Goal: Information Seeking & Learning: Learn about a topic

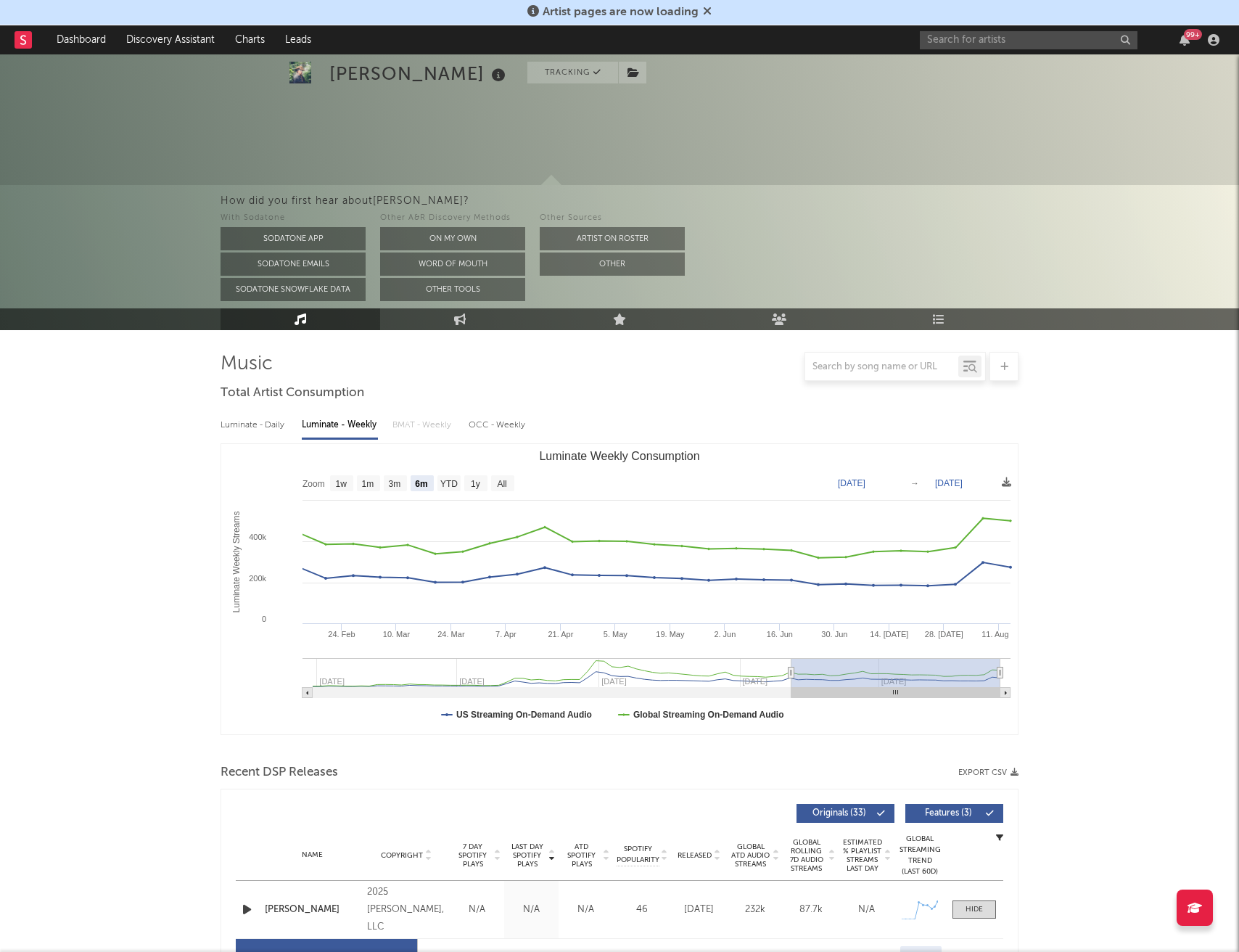
select select "6m"
select select "1w"
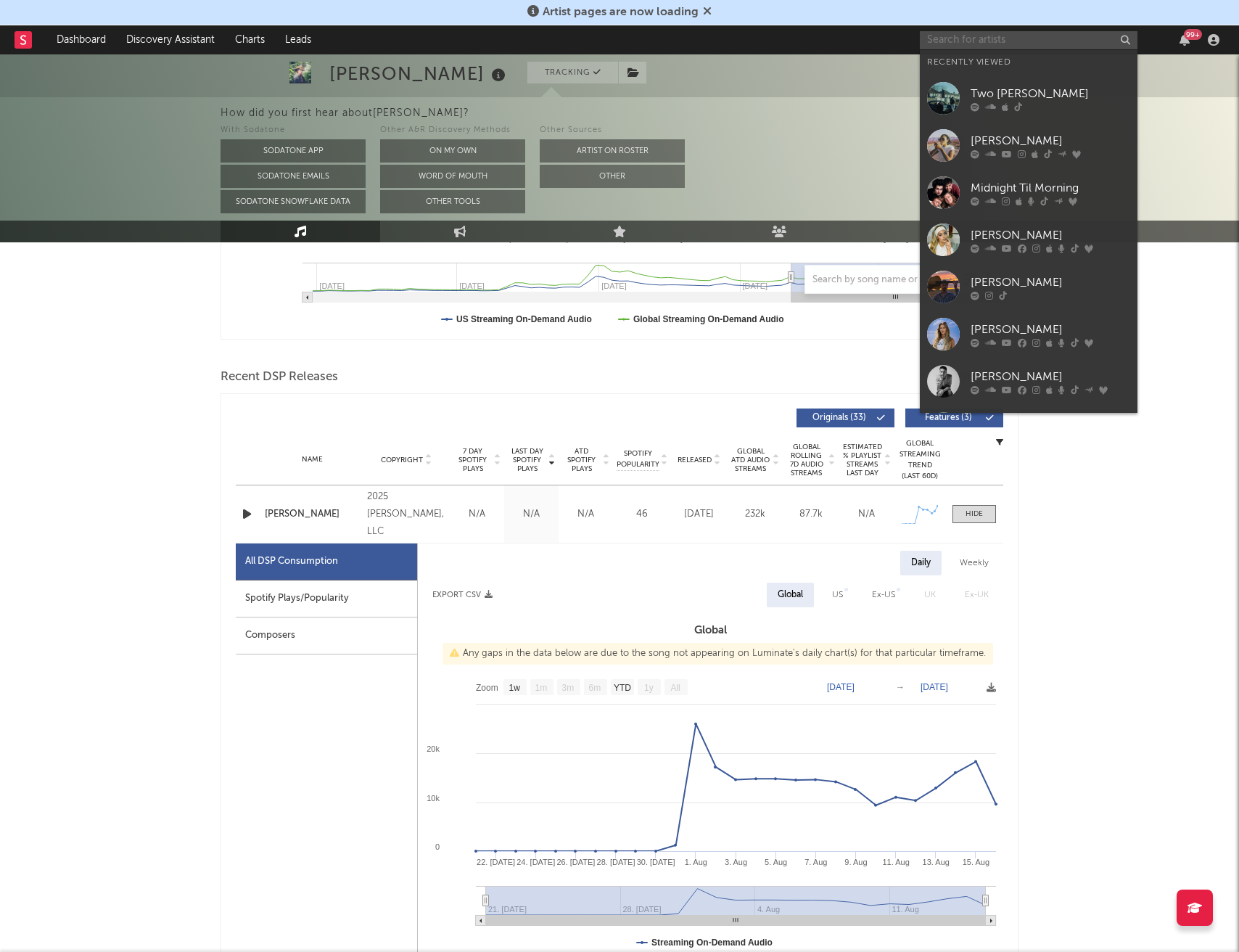
click at [971, 43] on input "text" at bounding box center [1029, 40] width 218 height 18
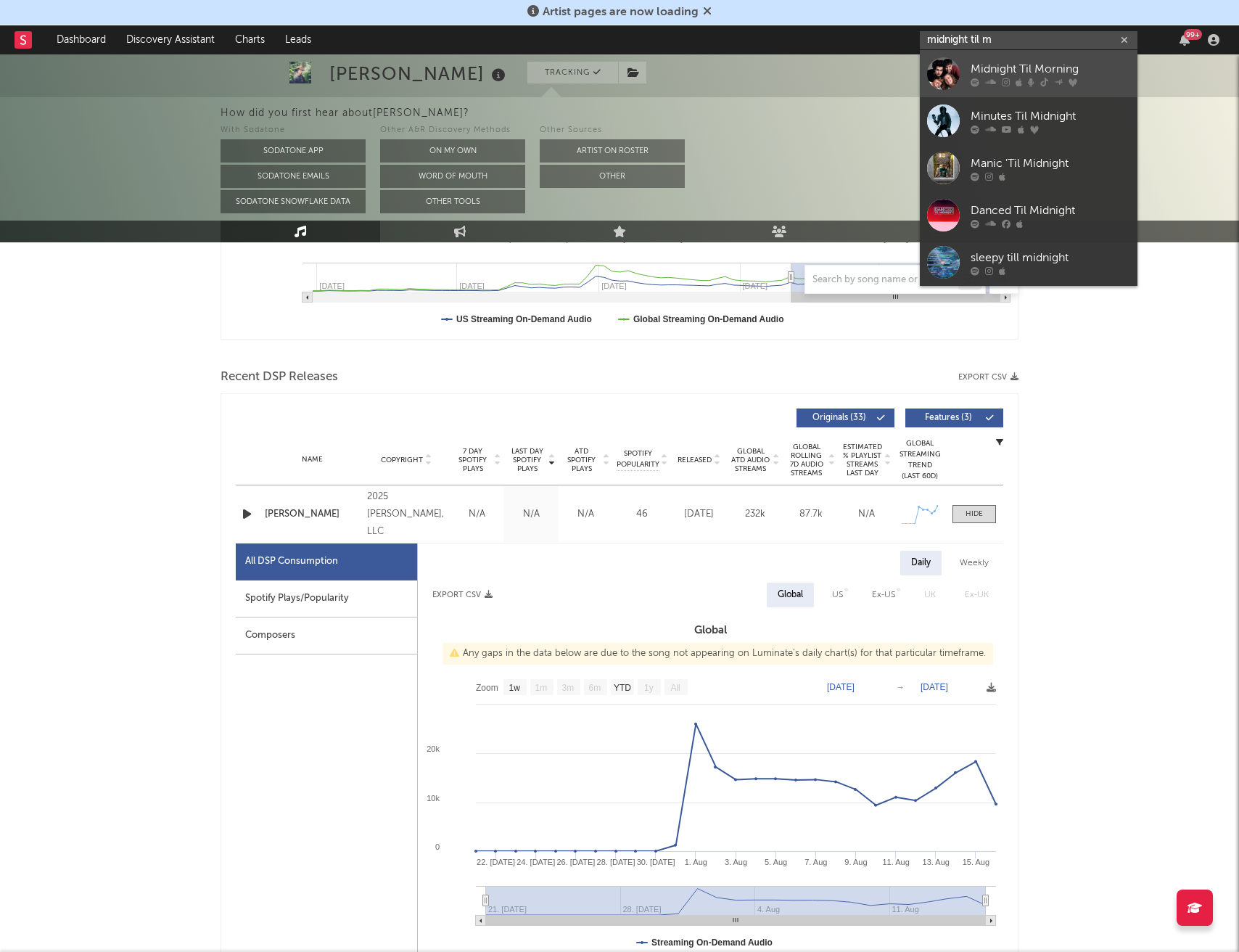
type input "midnight til m"
click at [1020, 65] on div "Midnight Til Morning" at bounding box center [1050, 68] width 160 height 18
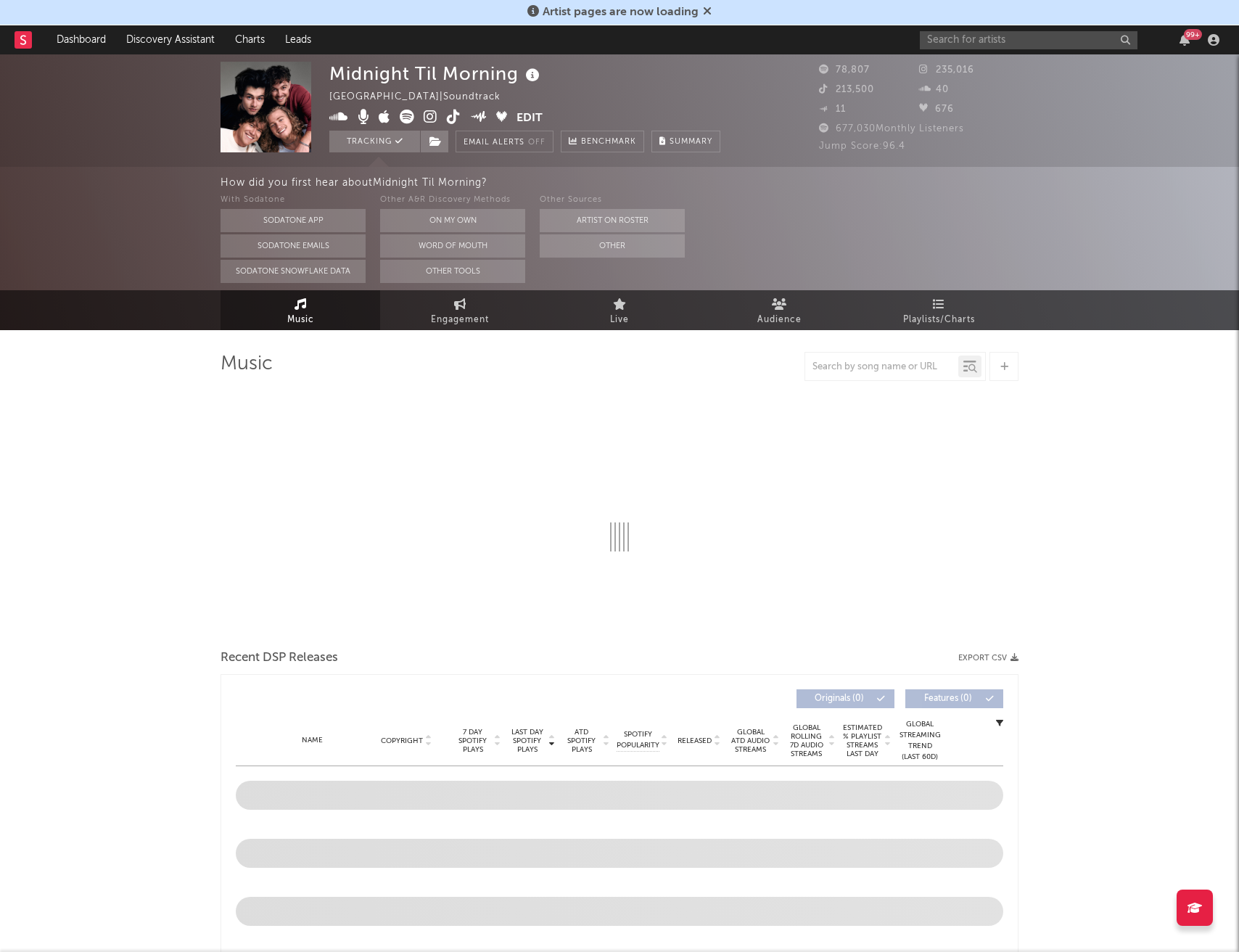
select select "1w"
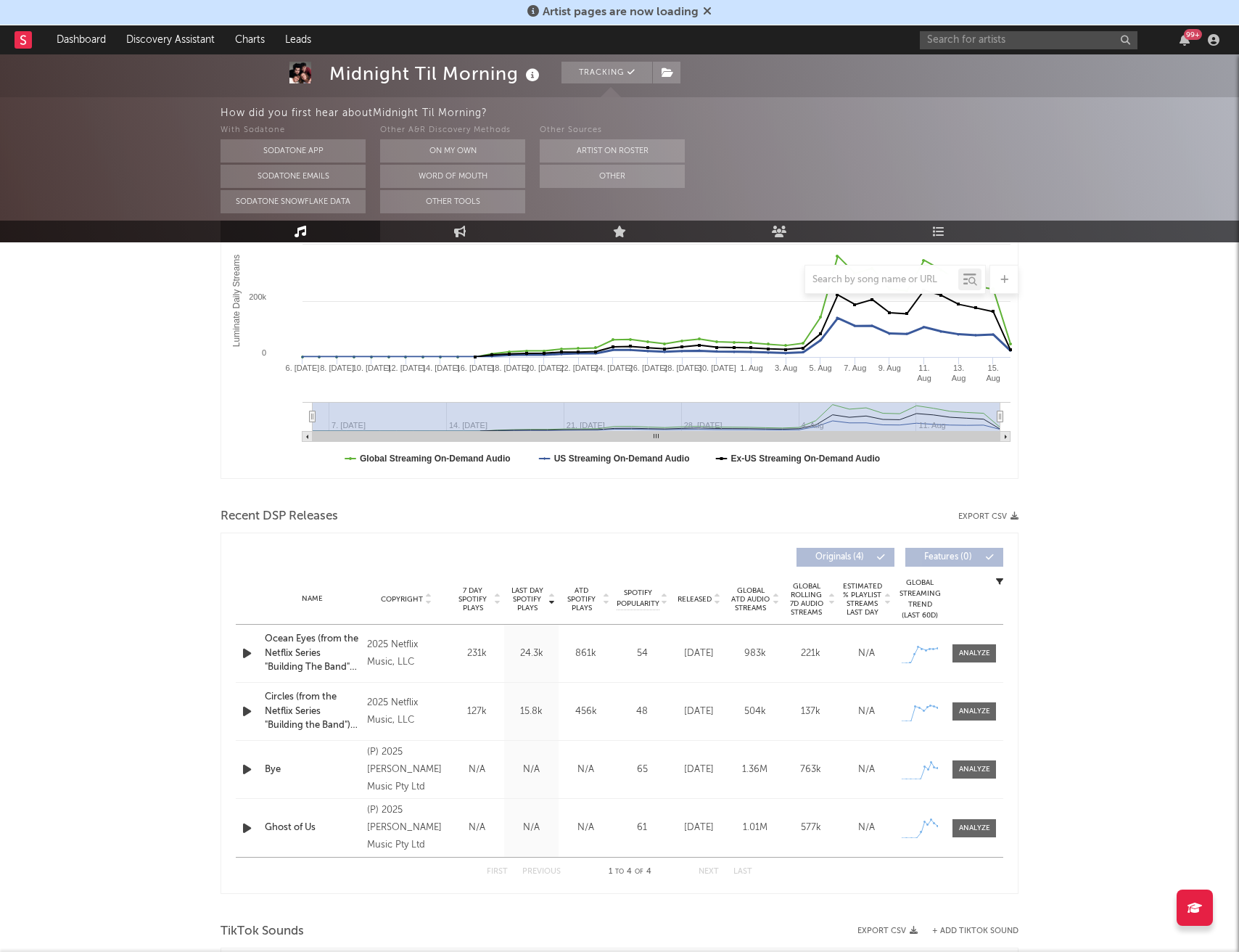
scroll to position [375, 0]
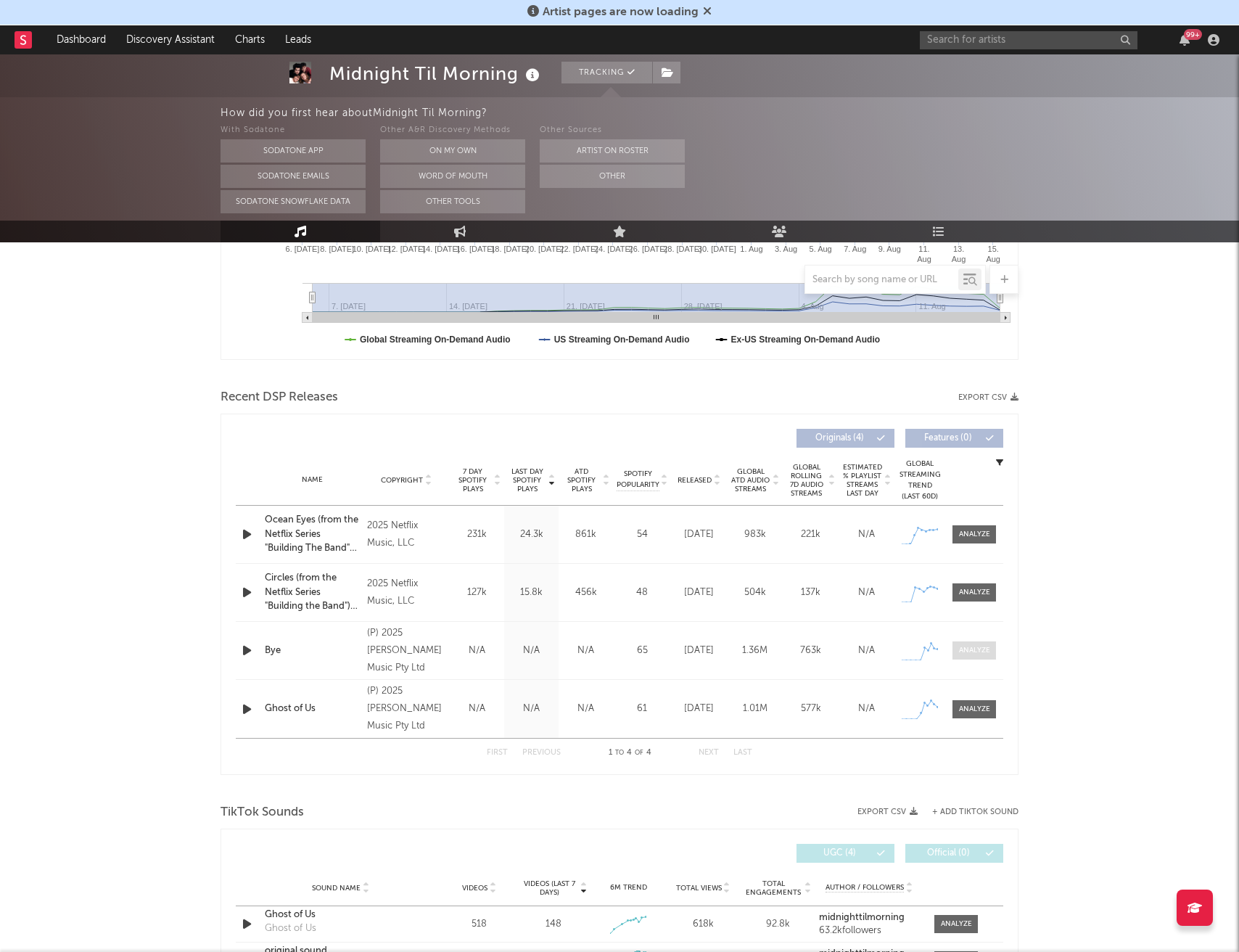
click at [971, 656] on span at bounding box center [974, 650] width 44 height 18
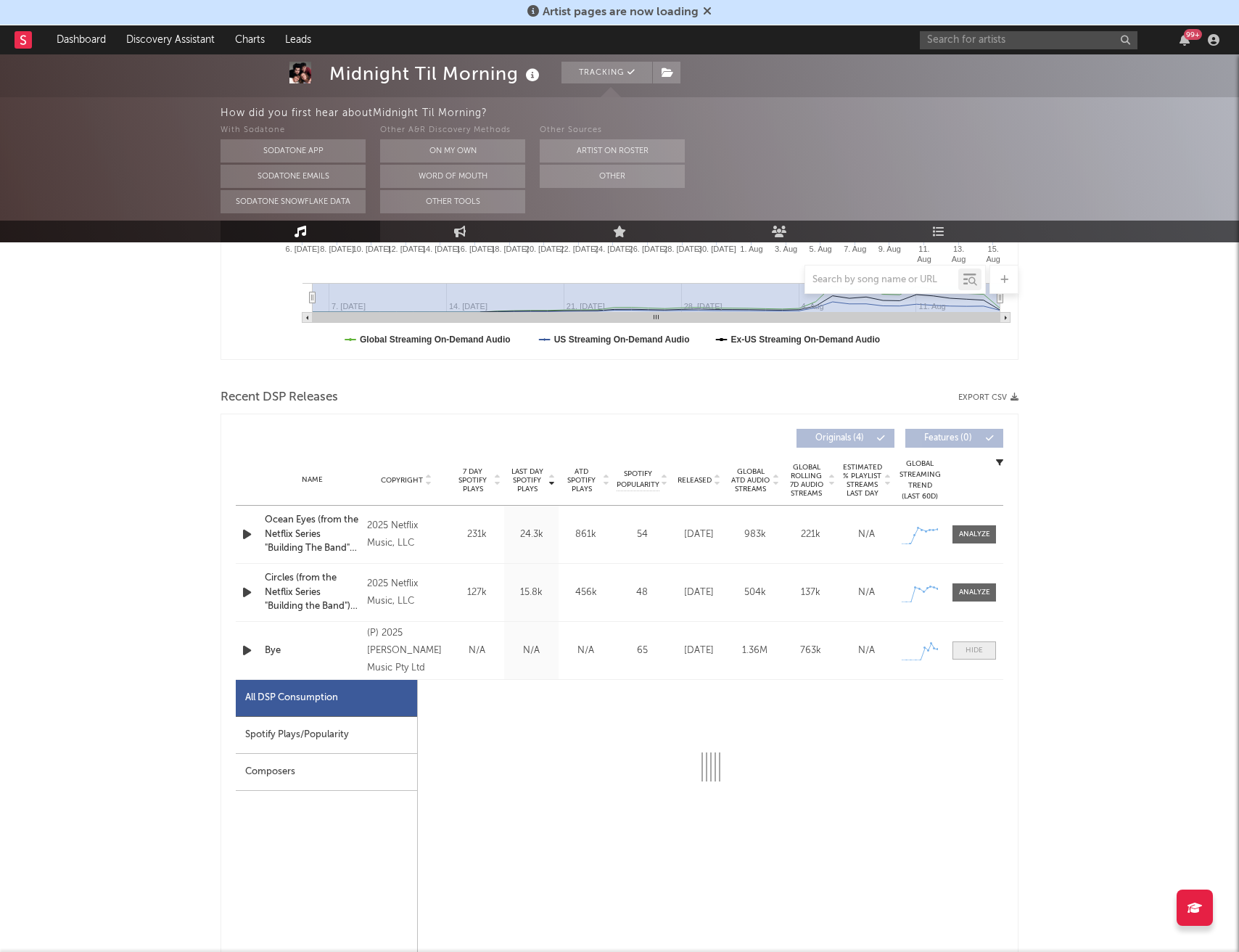
select select "1w"
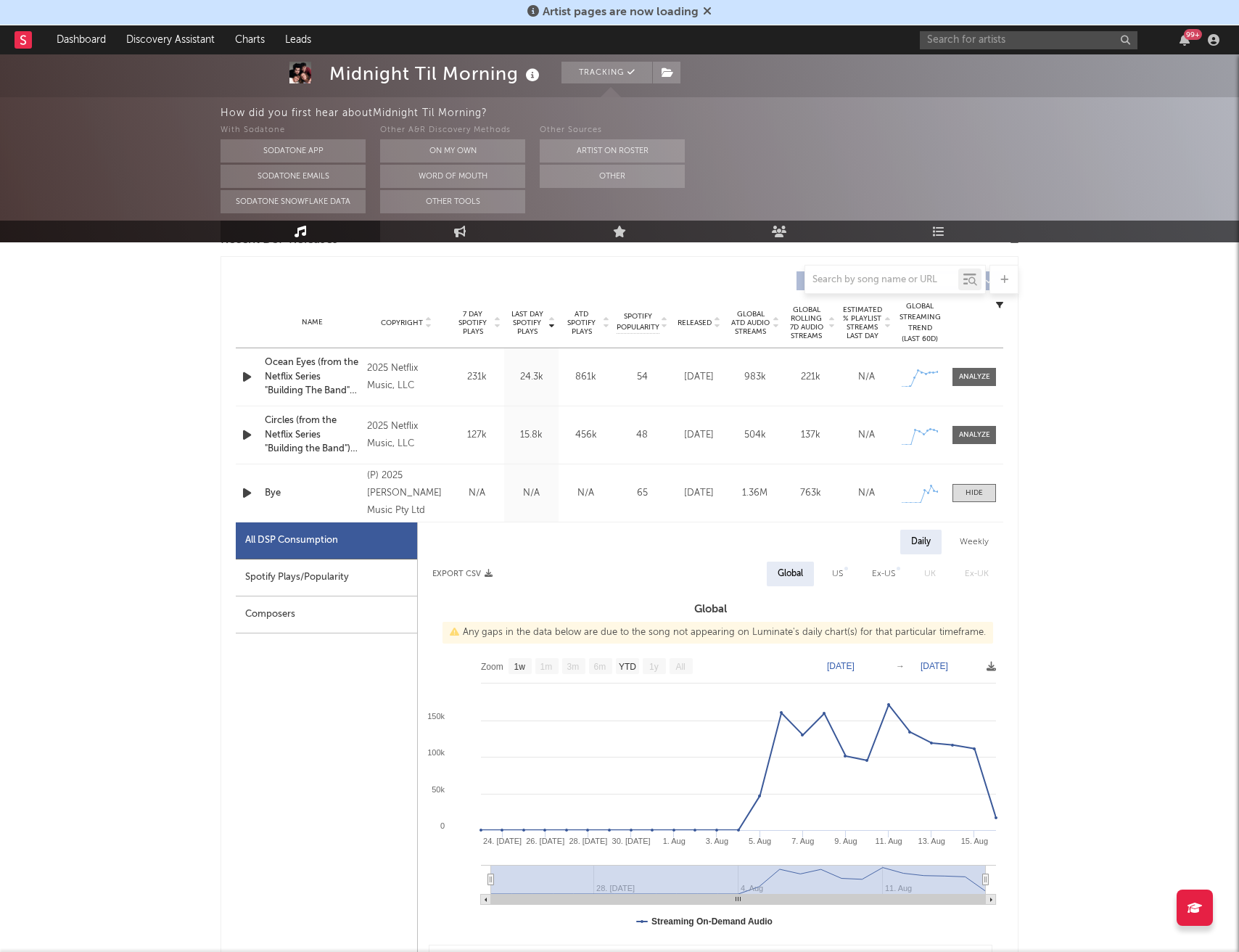
scroll to position [563, 0]
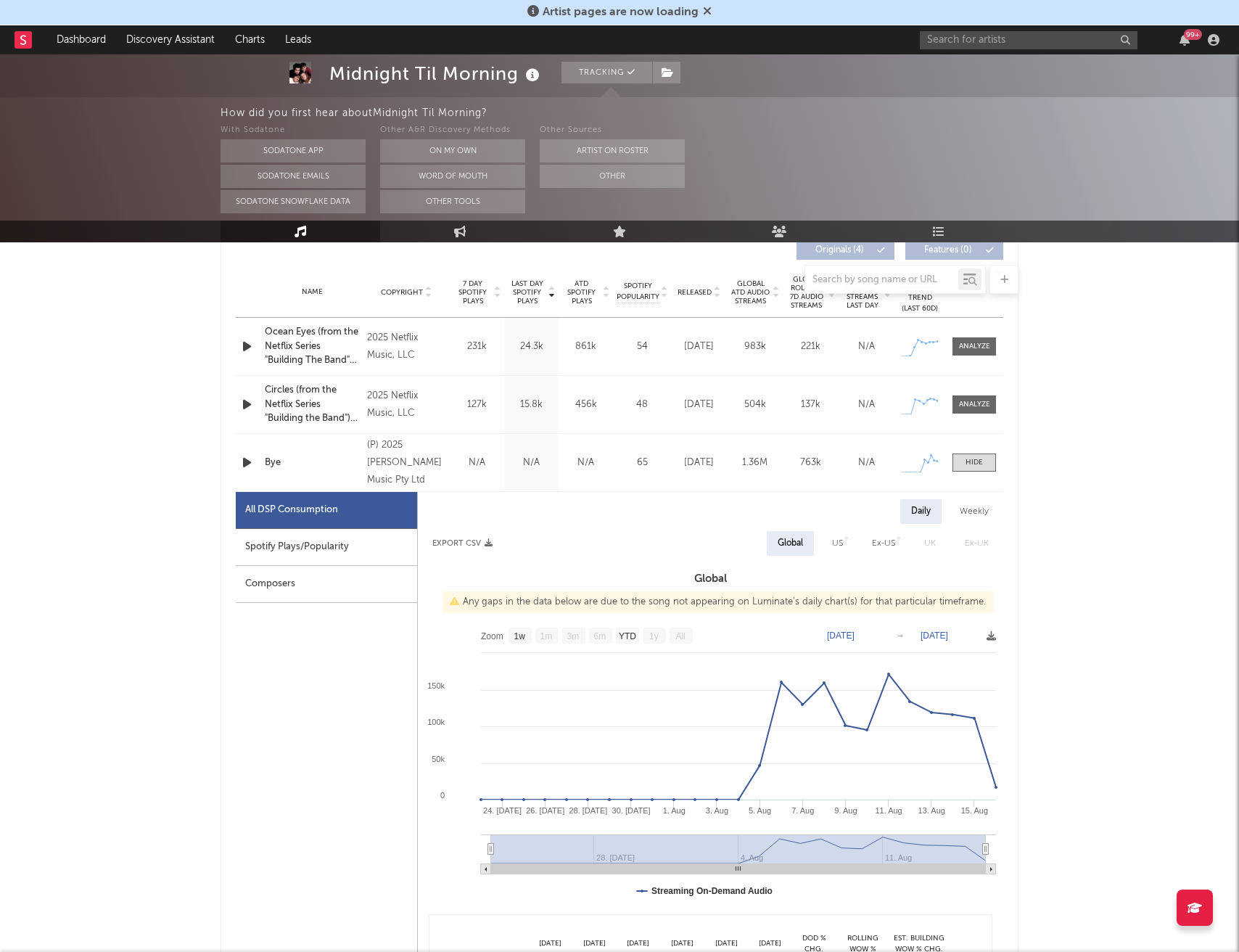
click at [361, 547] on div "Spotify Plays/Popularity" at bounding box center [326, 547] width 182 height 37
select select "1w"
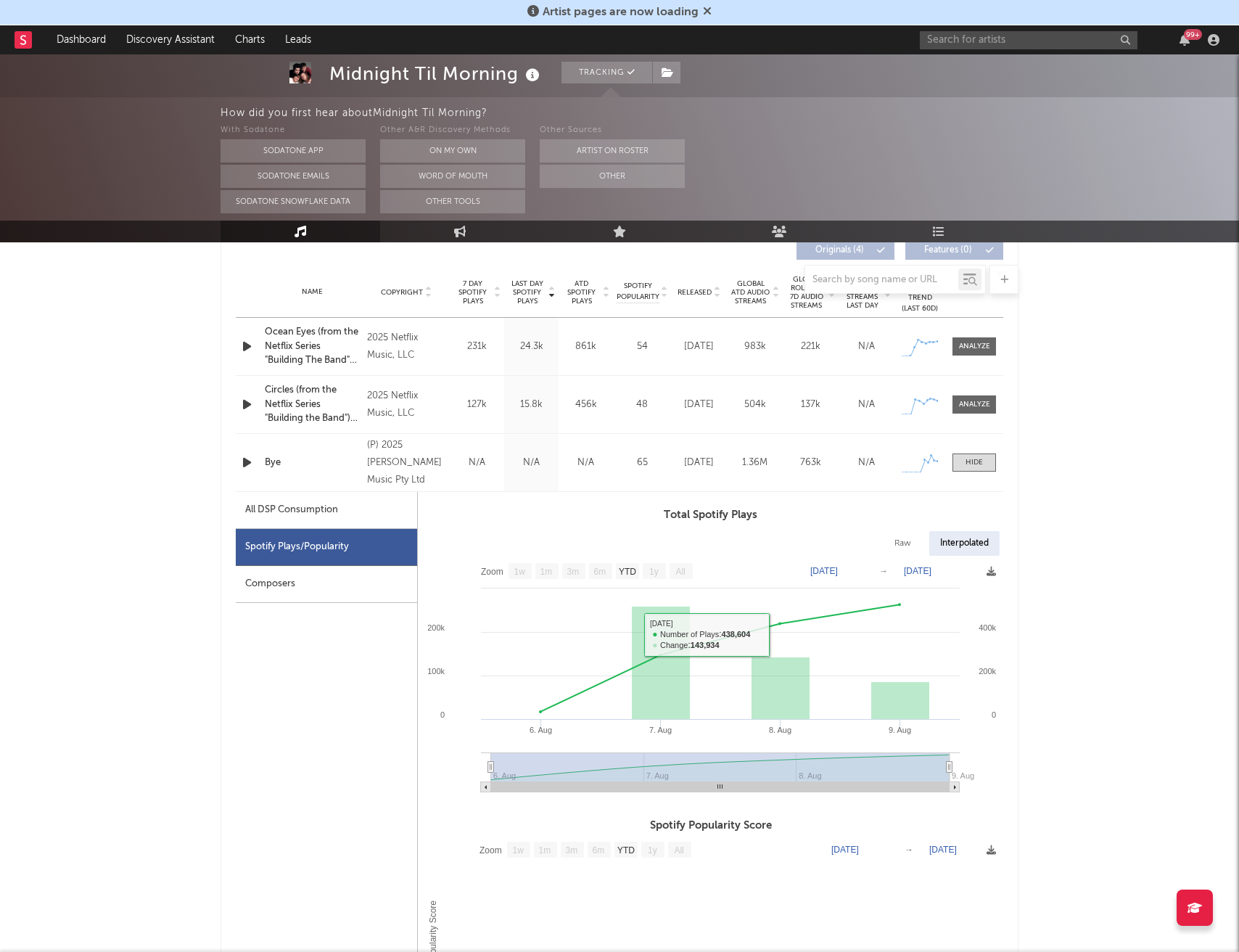
click at [367, 520] on div "All DSP Consumption" at bounding box center [326, 510] width 182 height 37
select select "1w"
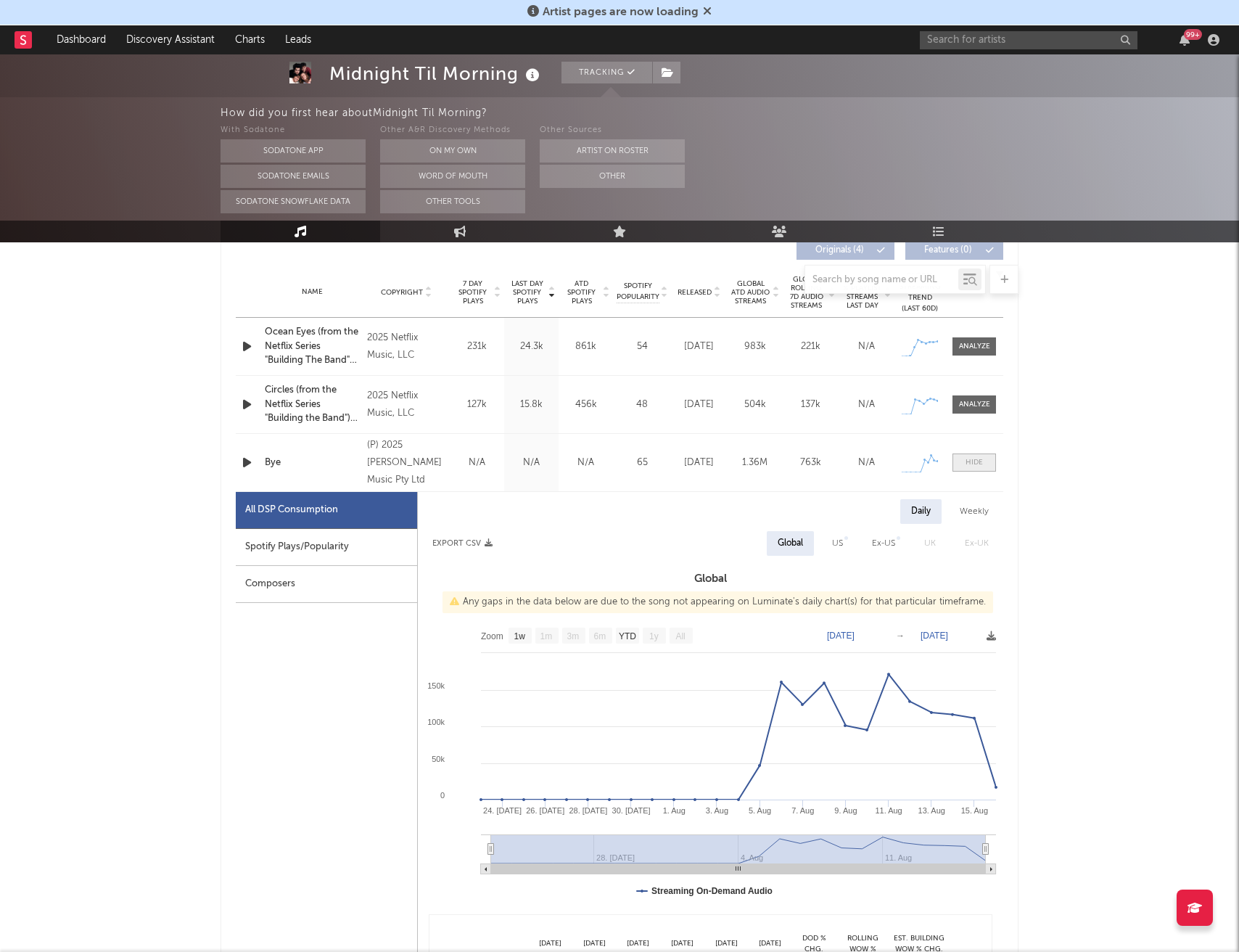
click at [972, 467] on div at bounding box center [974, 462] width 18 height 11
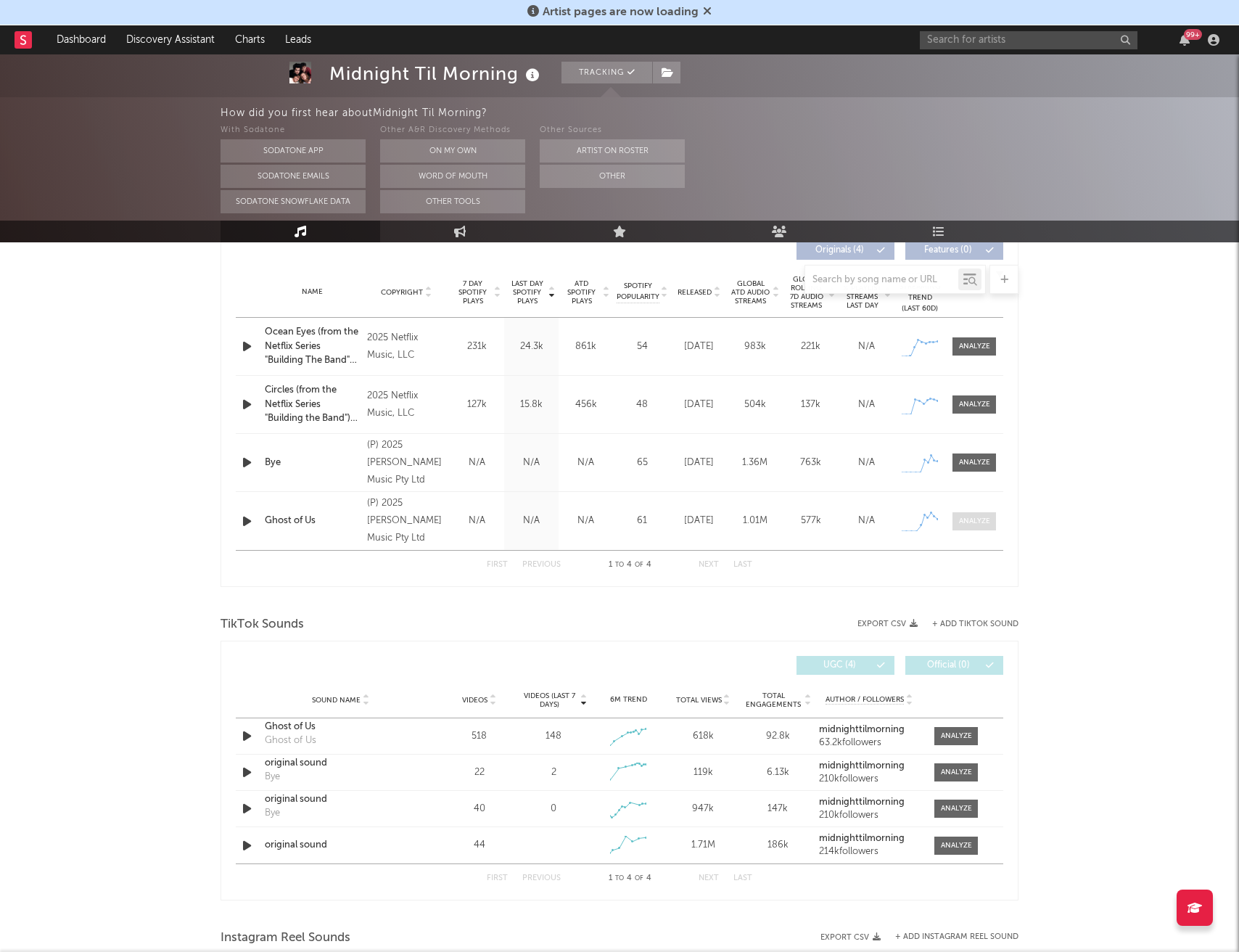
click at [967, 515] on div at bounding box center [974, 520] width 31 height 11
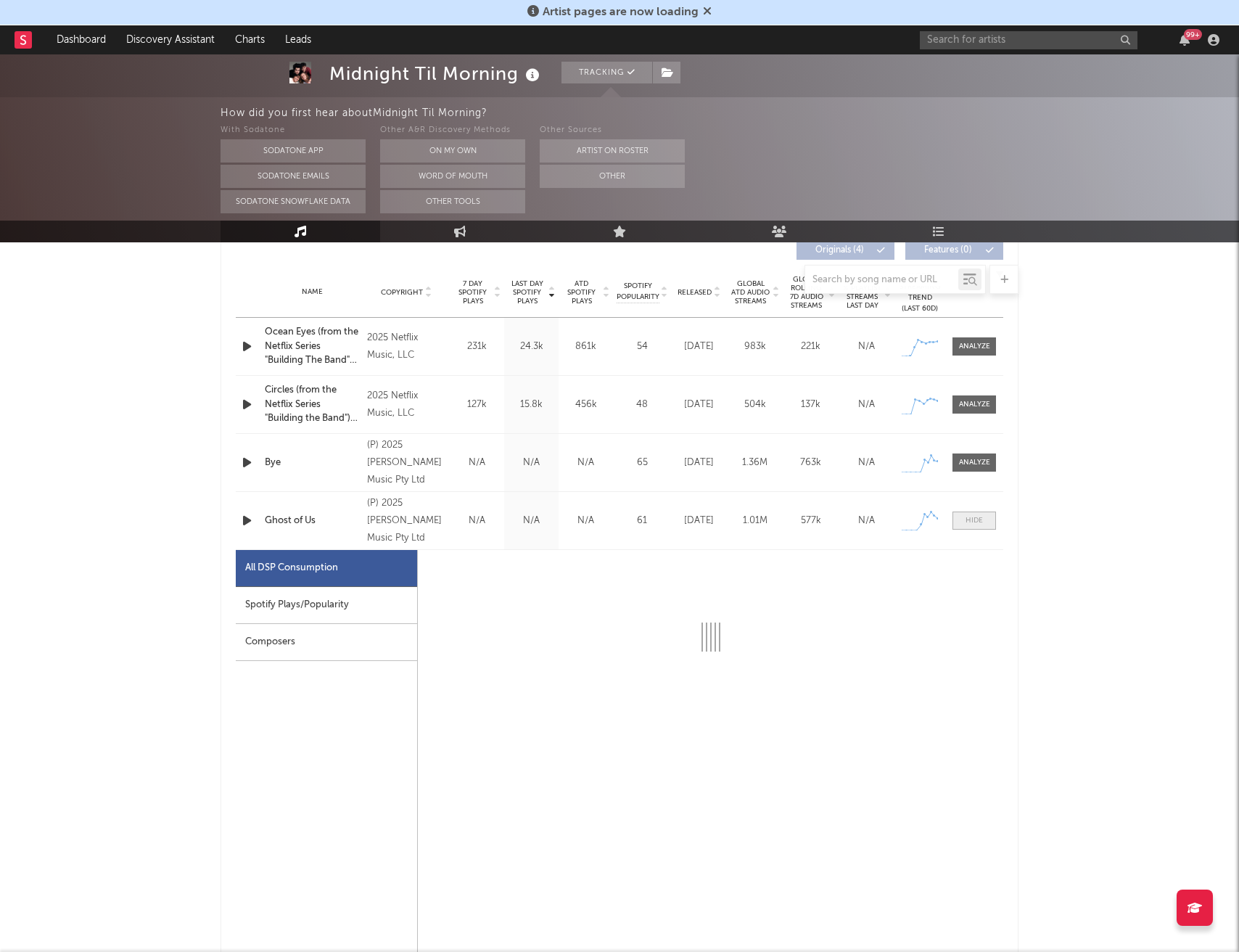
select select "1w"
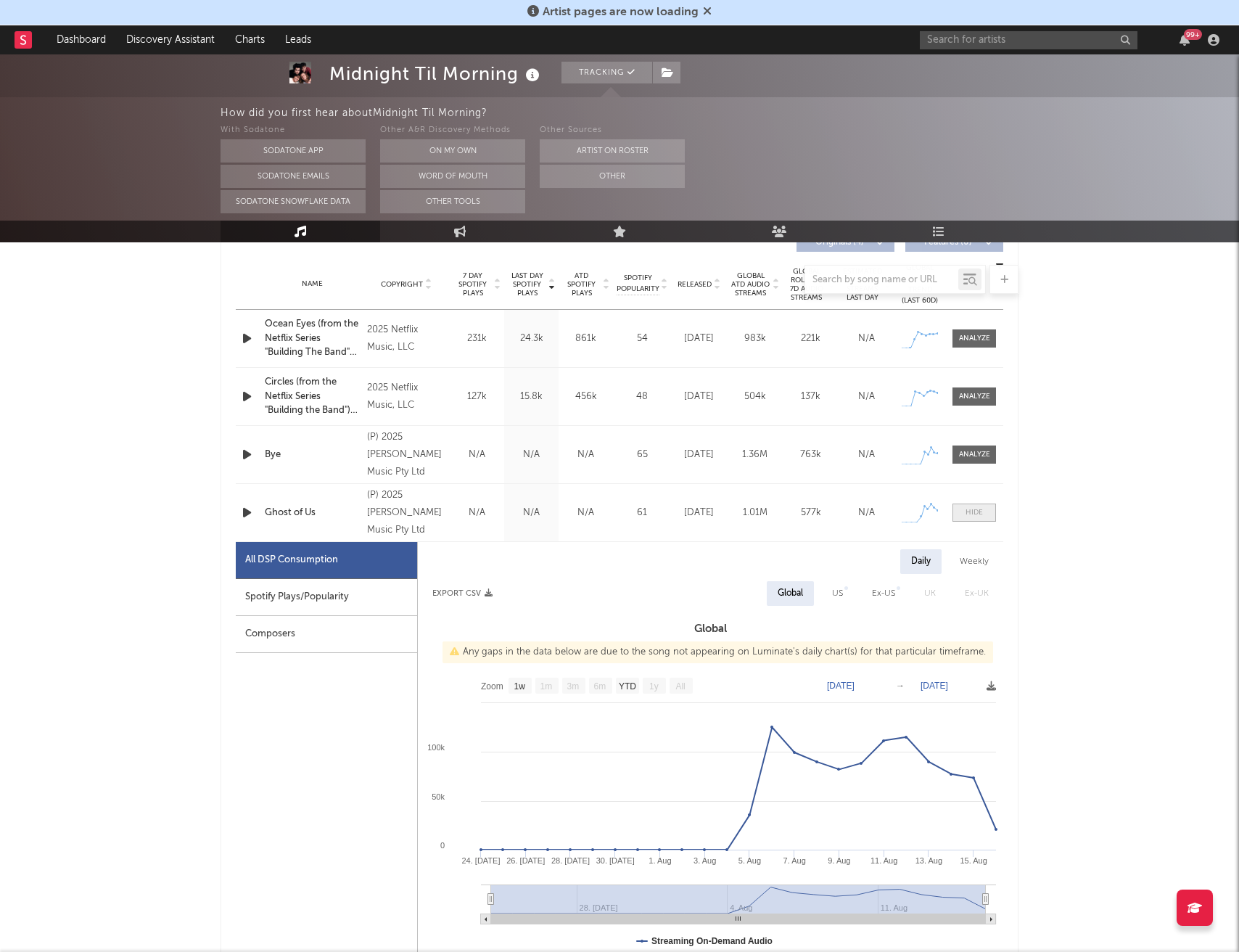
scroll to position [572, 0]
click at [837, 591] on div "US" at bounding box center [837, 591] width 11 height 18
select select "1w"
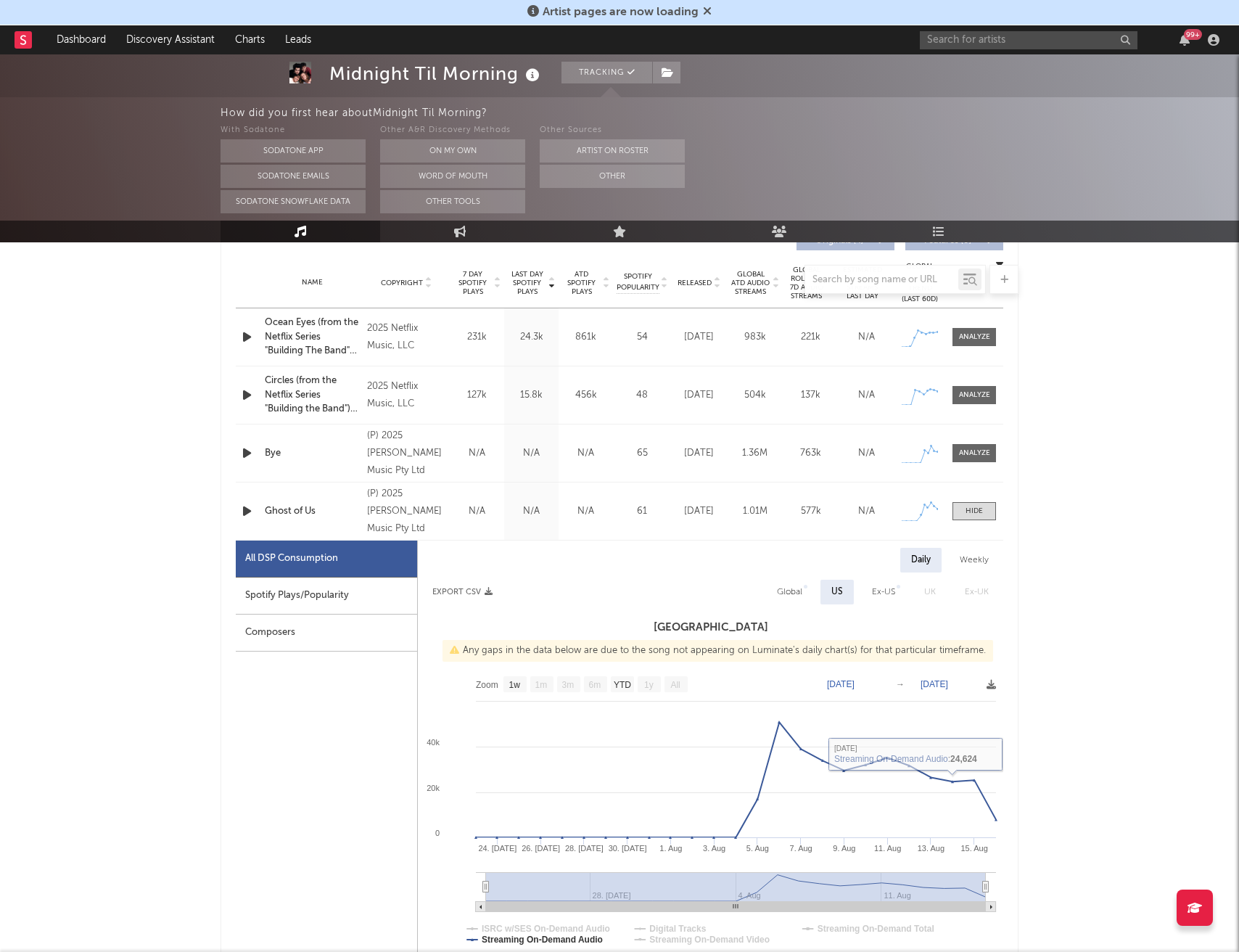
click at [796, 601] on div "Global" at bounding box center [790, 591] width 47 height 24
select select "1w"
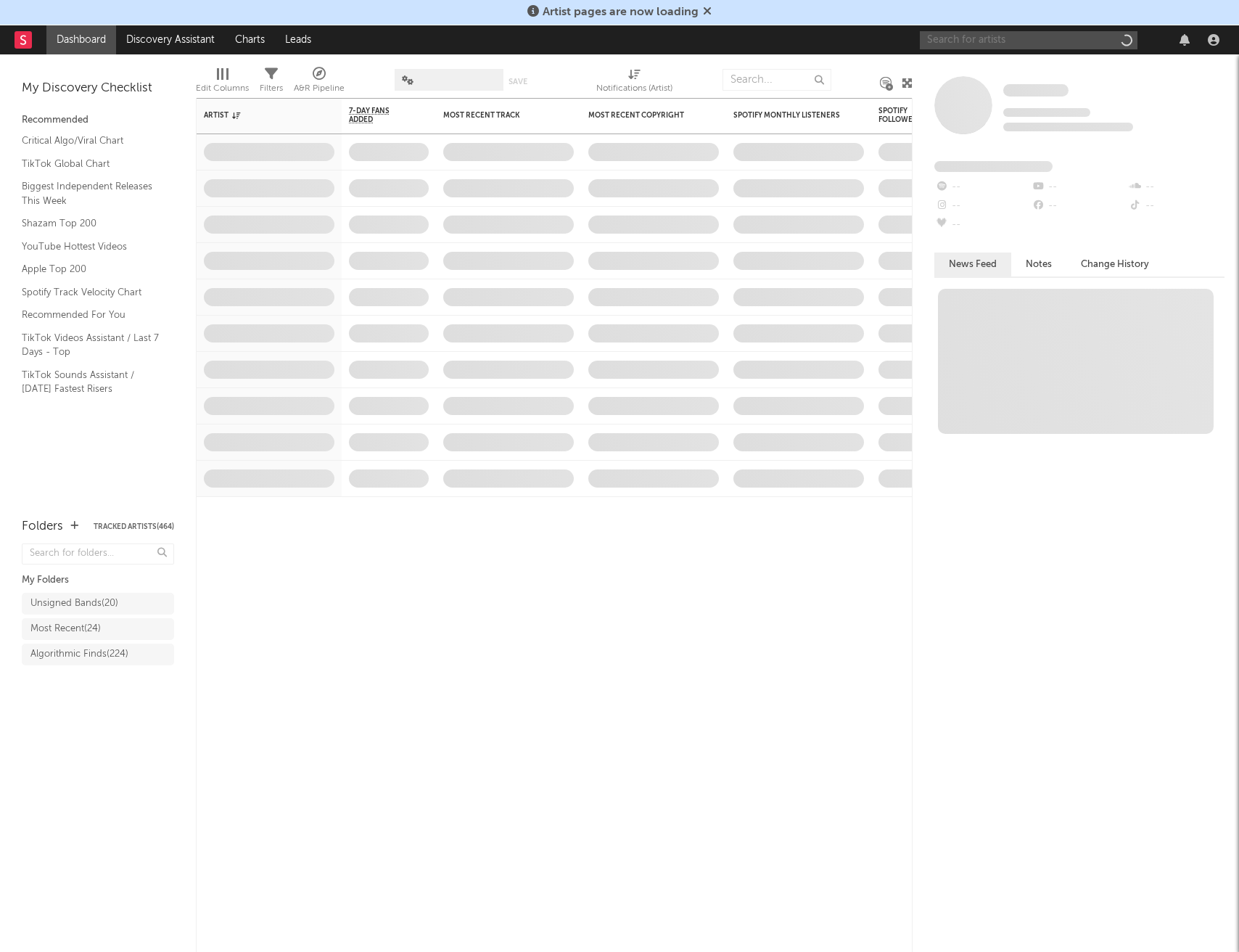
click at [1029, 40] on input "text" at bounding box center [1029, 40] width 218 height 18
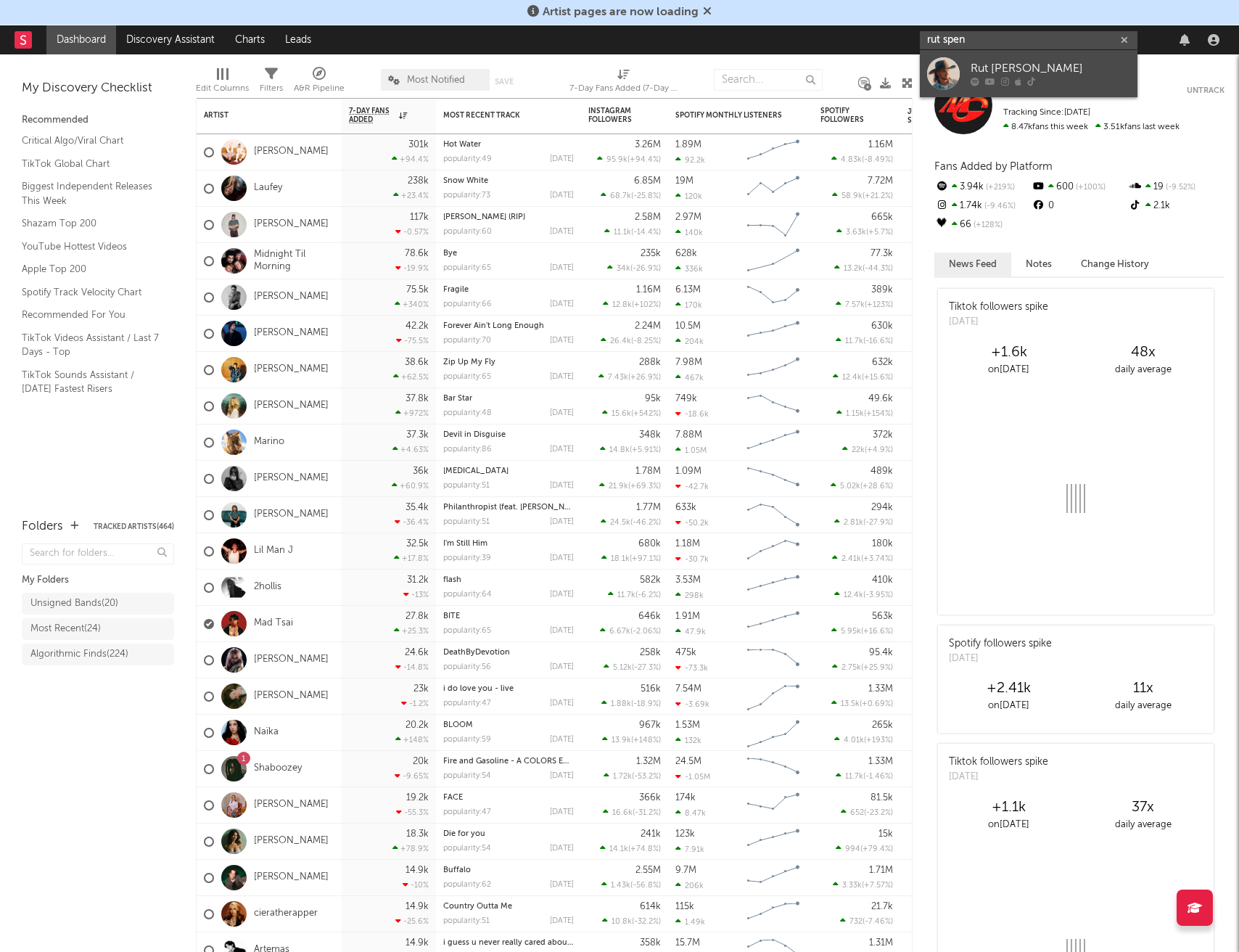
type input "rut spen"
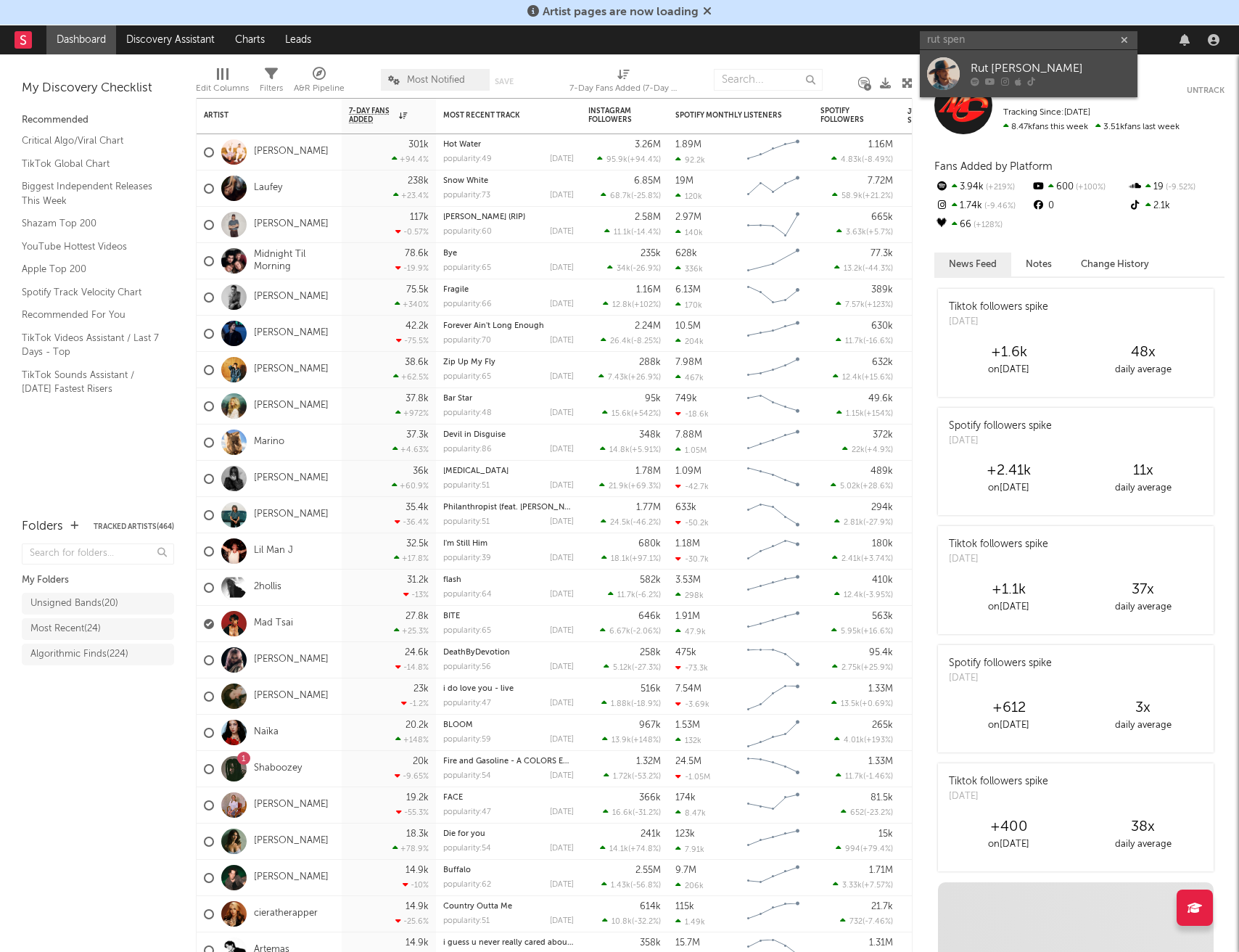
click at [1017, 62] on div "Rut Spence" at bounding box center [1050, 68] width 160 height 18
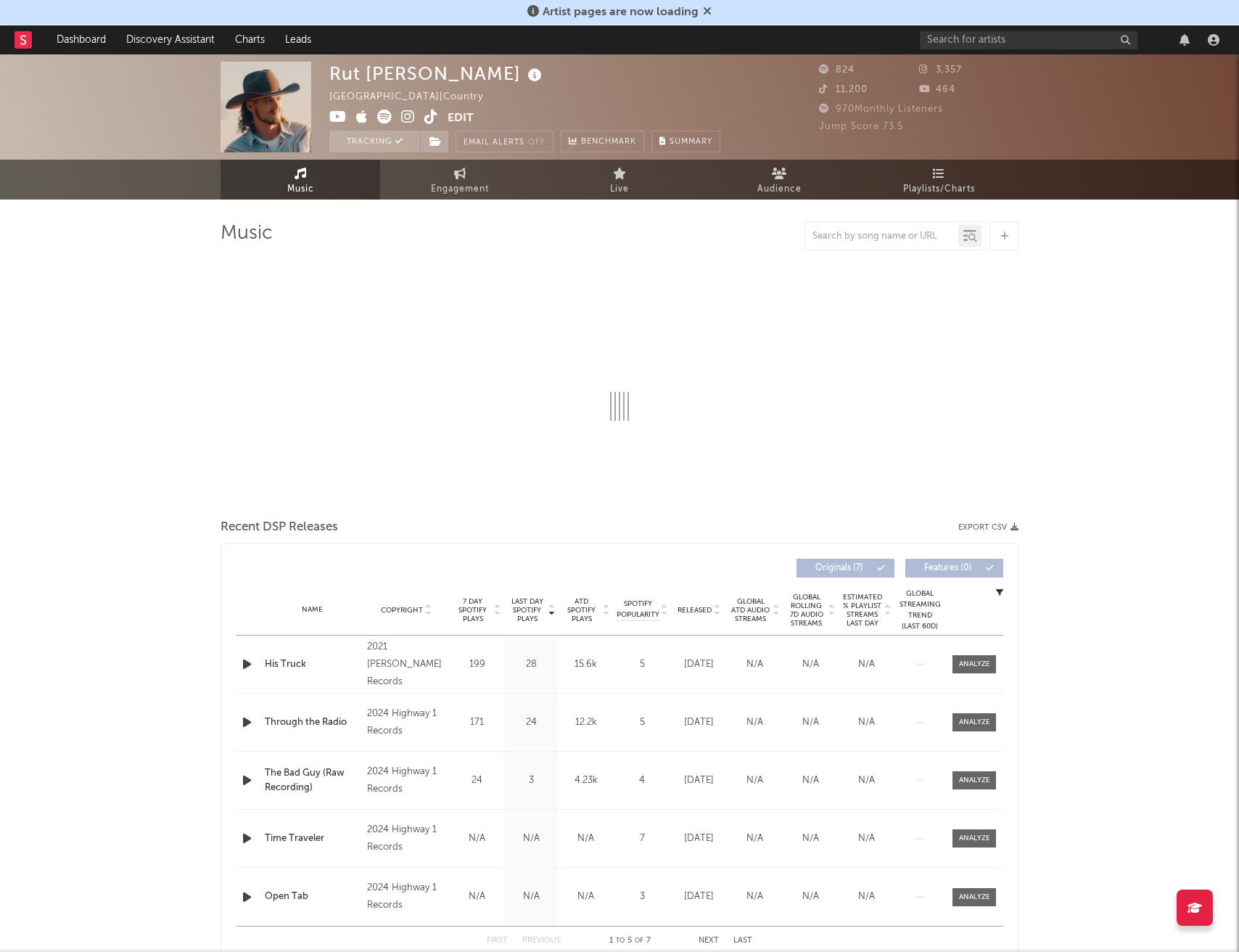
select select "1w"
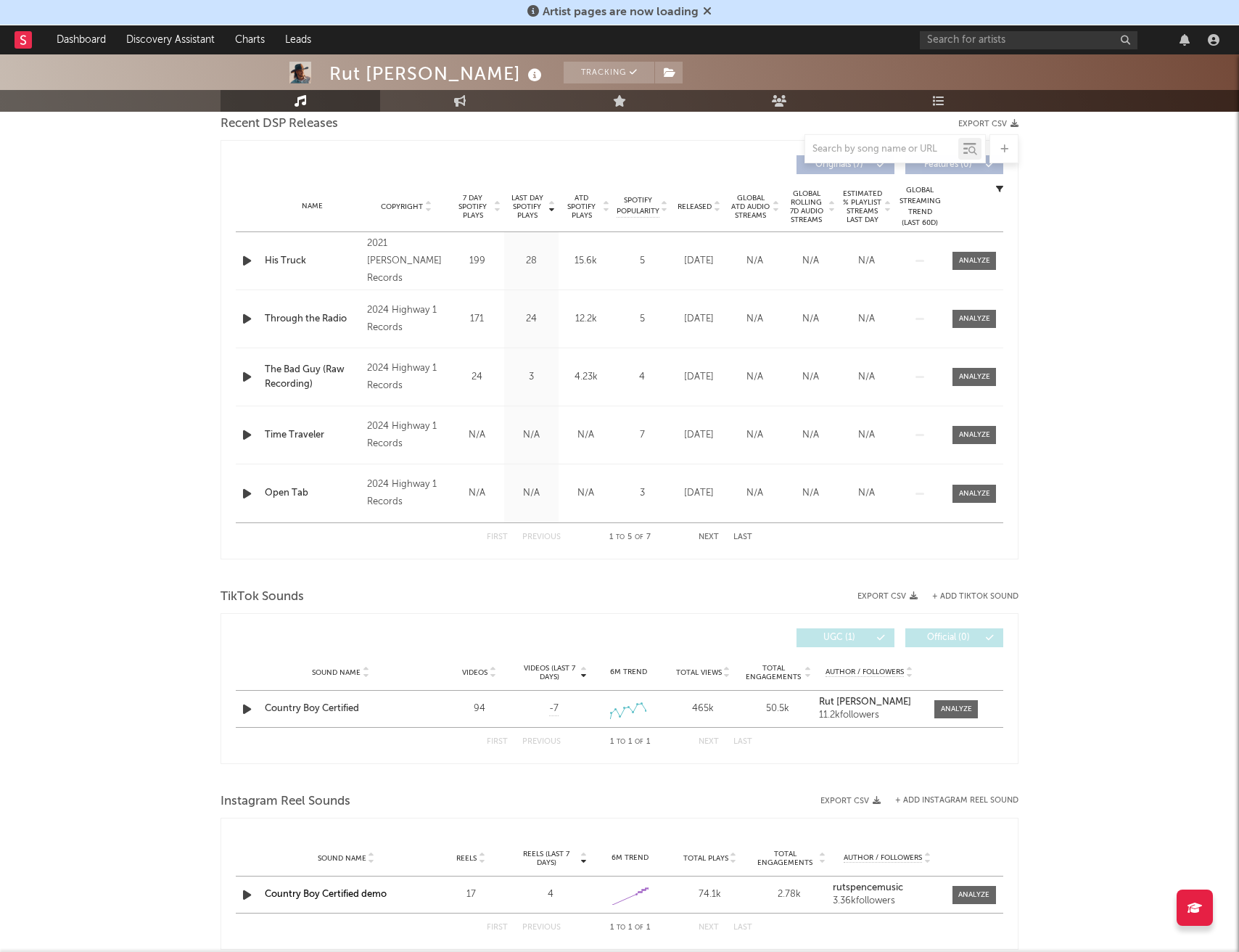
scroll to position [559, 0]
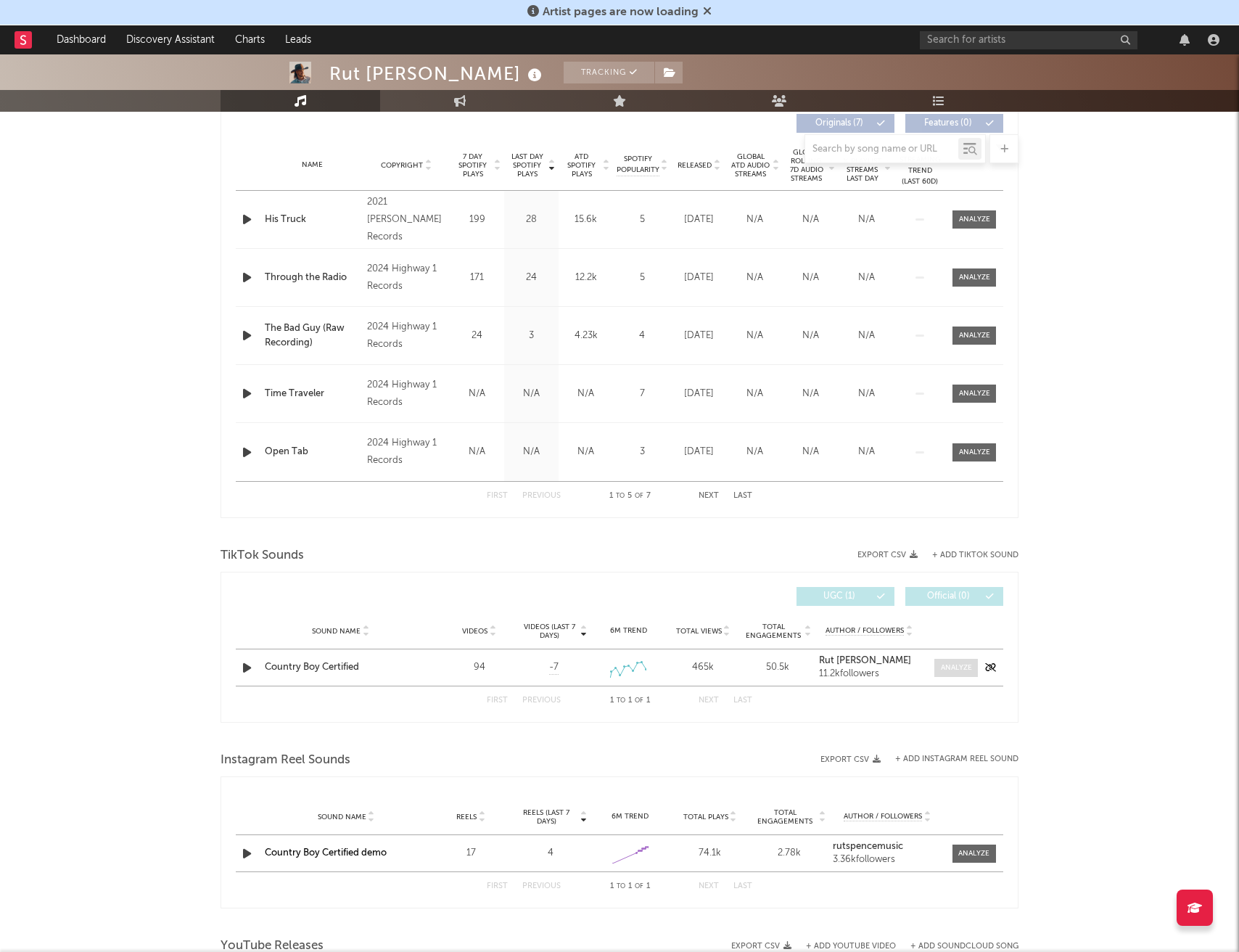
click at [948, 672] on div at bounding box center [956, 667] width 31 height 11
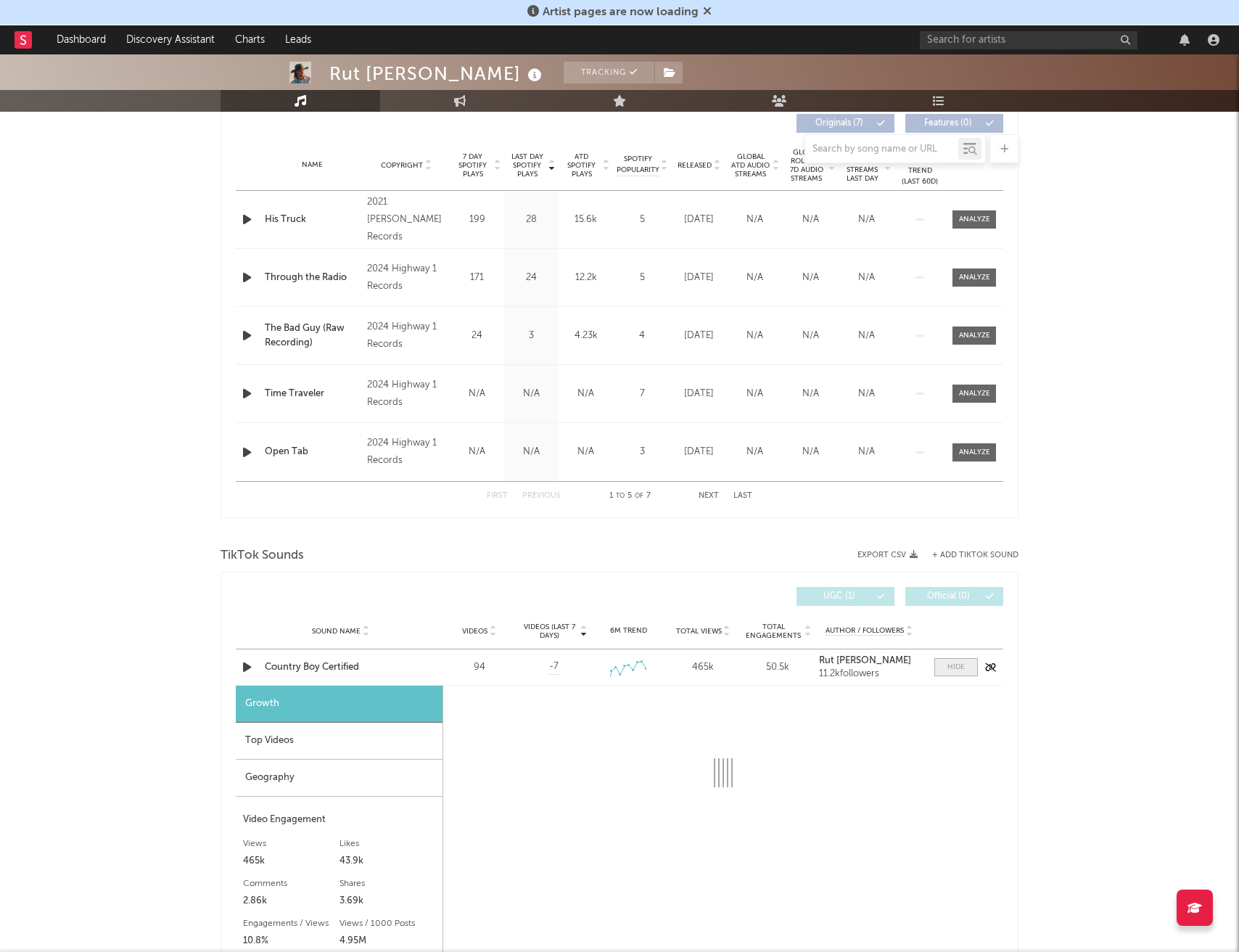
select select "1w"
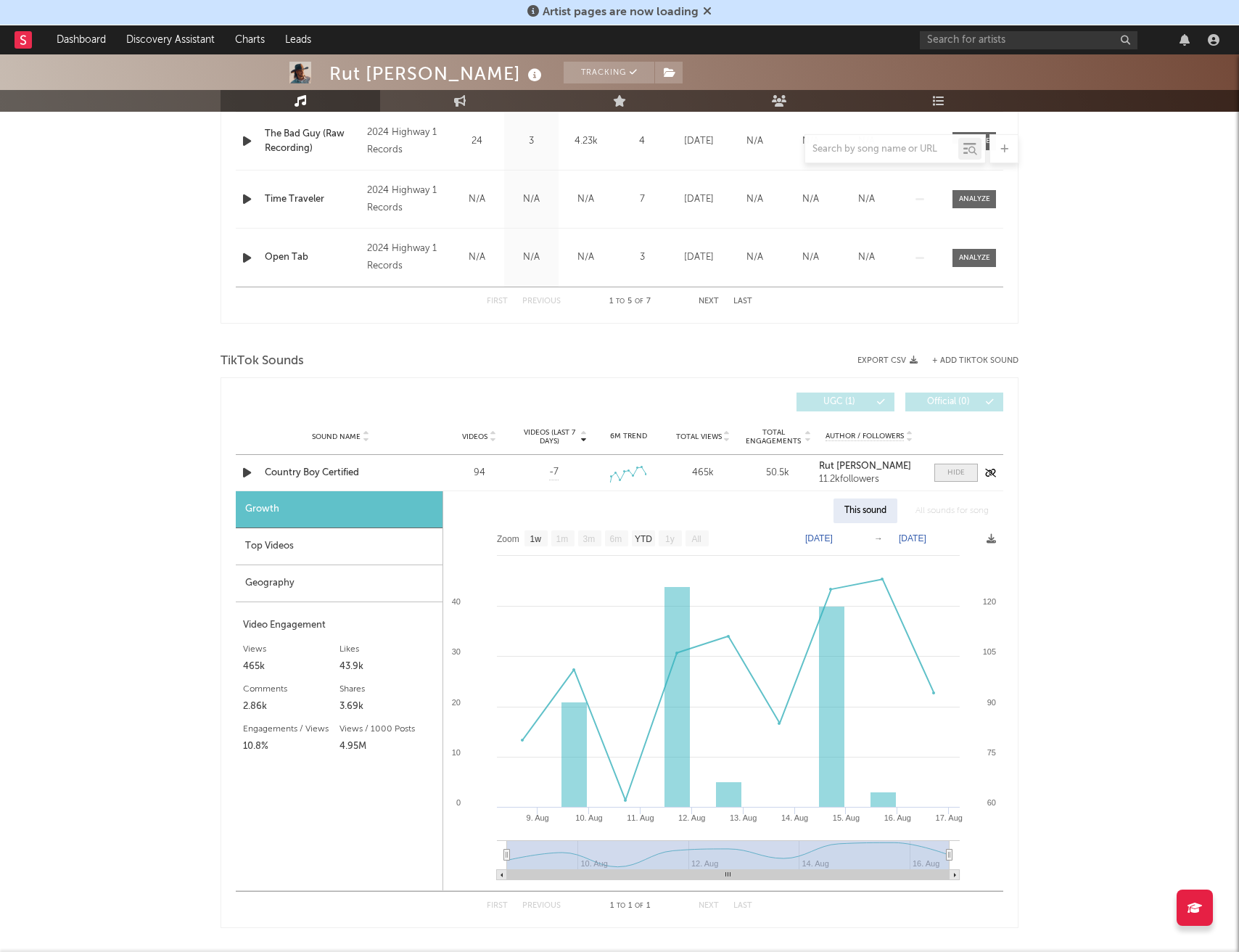
scroll to position [765, 0]
